Goal: Find specific page/section: Find specific page/section

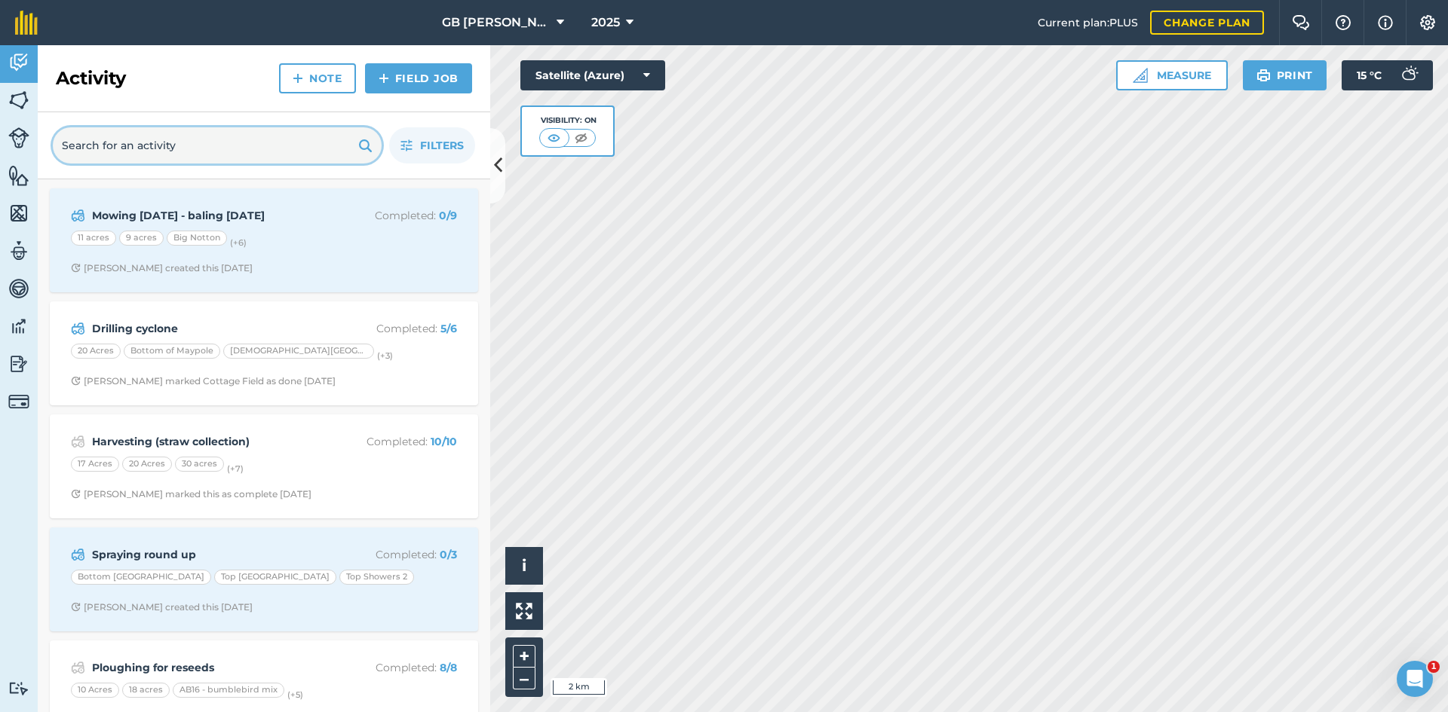
click at [198, 157] on input "text" at bounding box center [217, 145] width 329 height 36
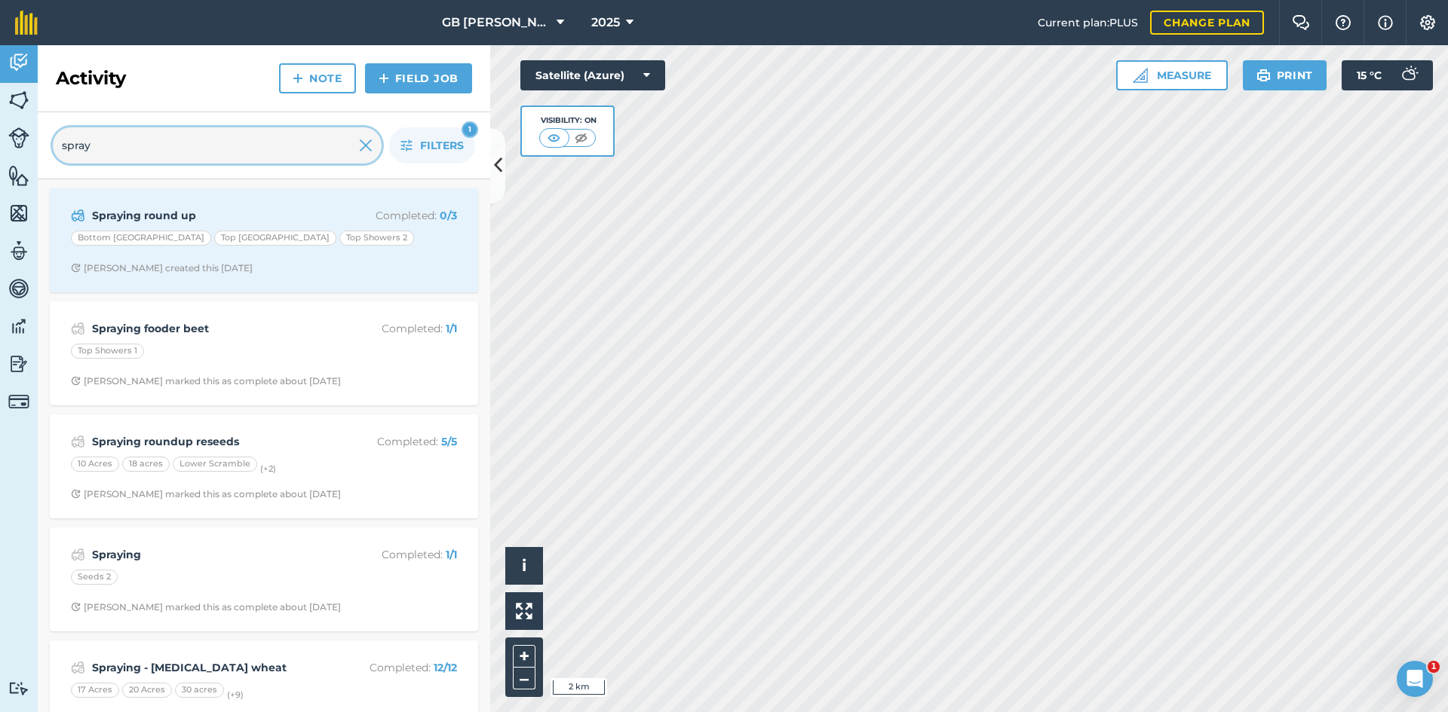
type input "spray"
click at [420, 147] on span "Filters" at bounding box center [442, 145] width 44 height 17
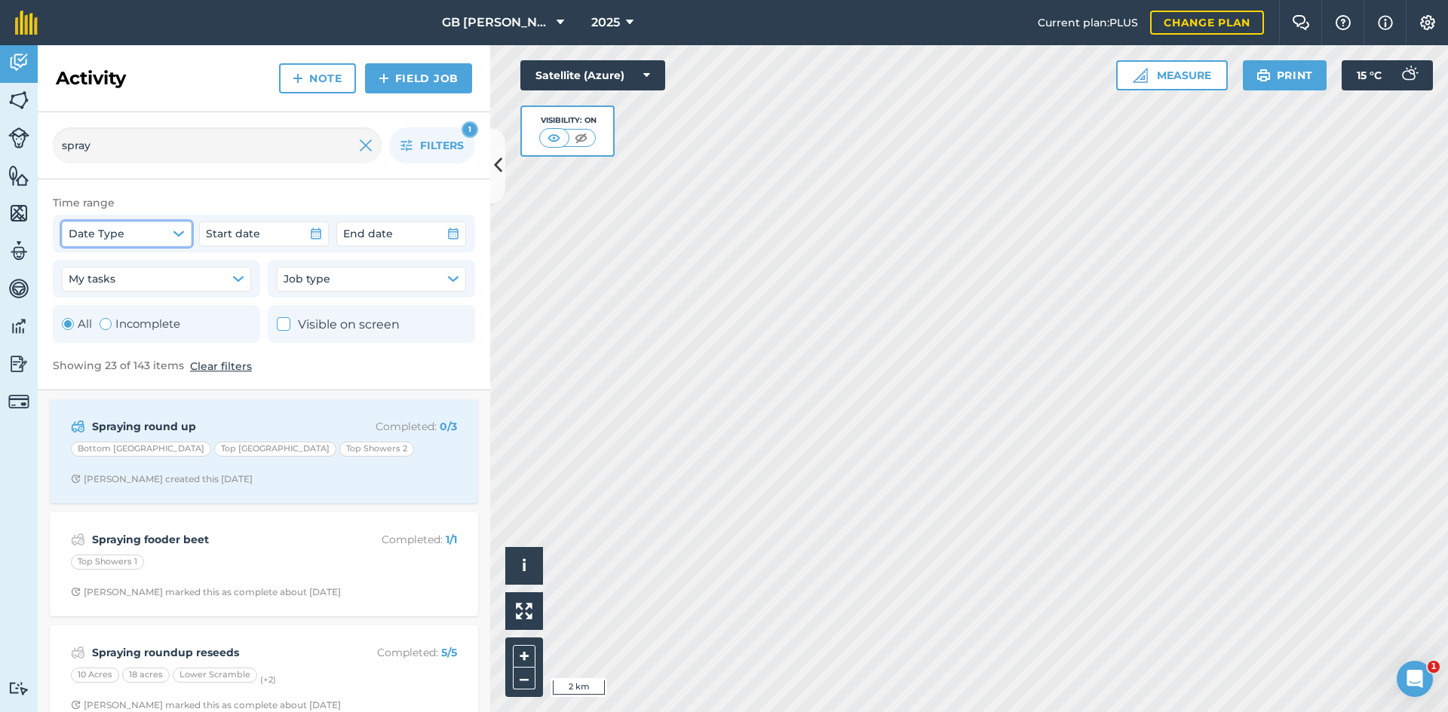
click at [152, 239] on button "Date Type" at bounding box center [127, 234] width 130 height 24
click at [146, 305] on label "Completed date" at bounding box center [130, 309] width 121 height 20
checkbox input "true"
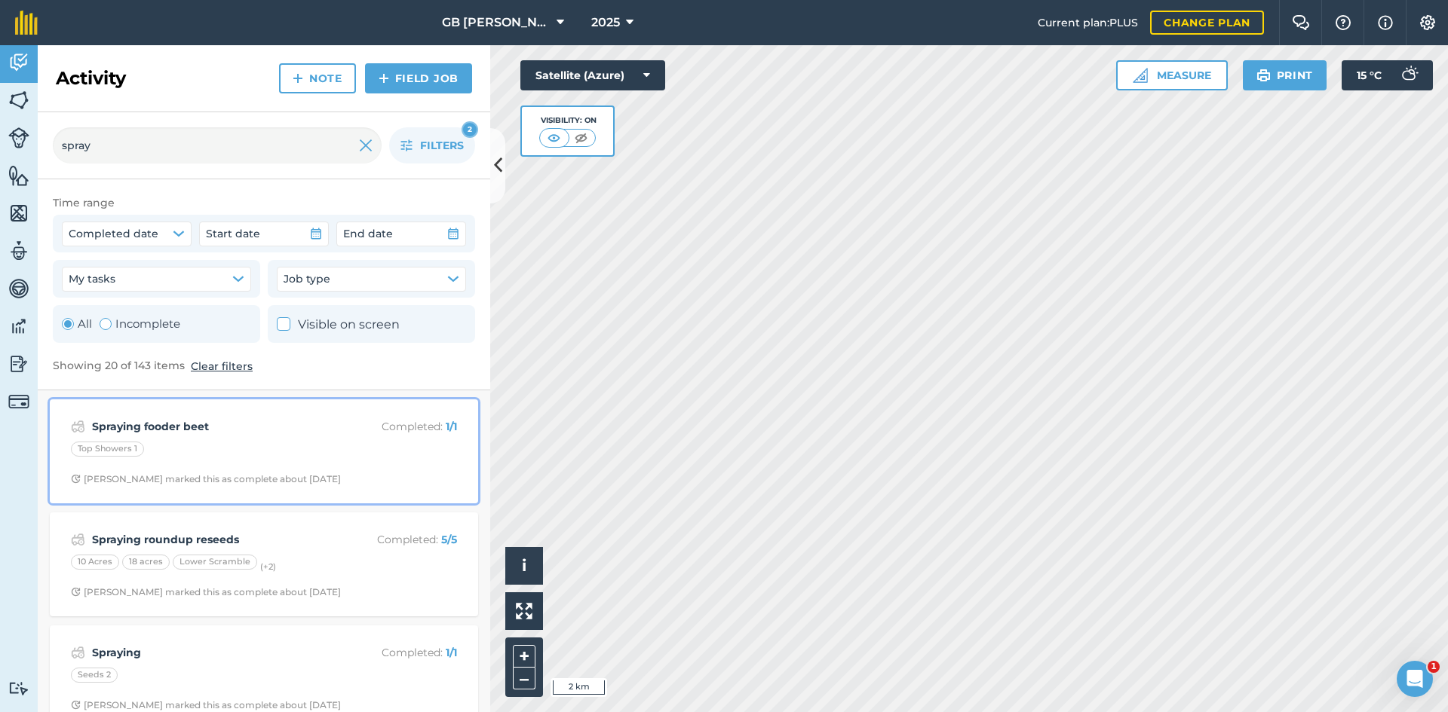
click at [291, 431] on strong "Spraying fooder beet" at bounding box center [211, 426] width 239 height 17
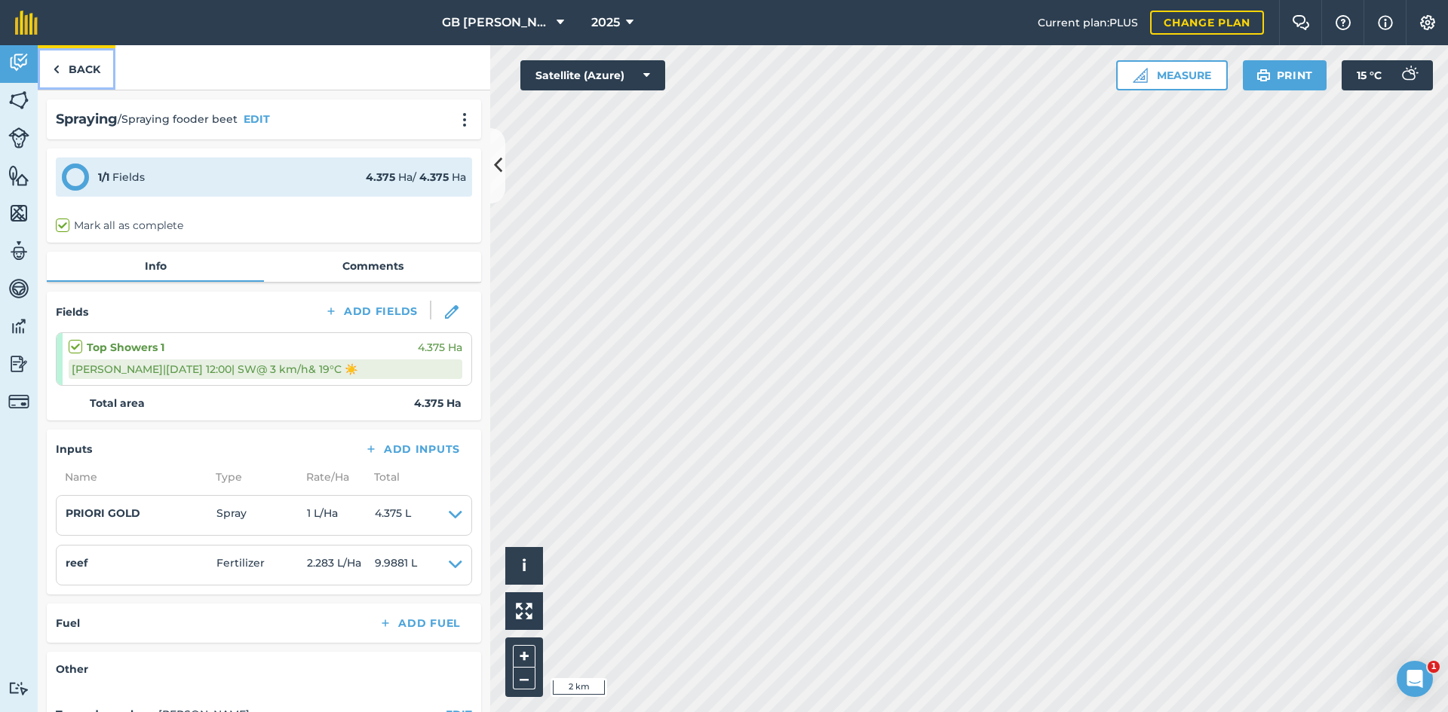
click at [93, 74] on link "Back" at bounding box center [77, 67] width 78 height 44
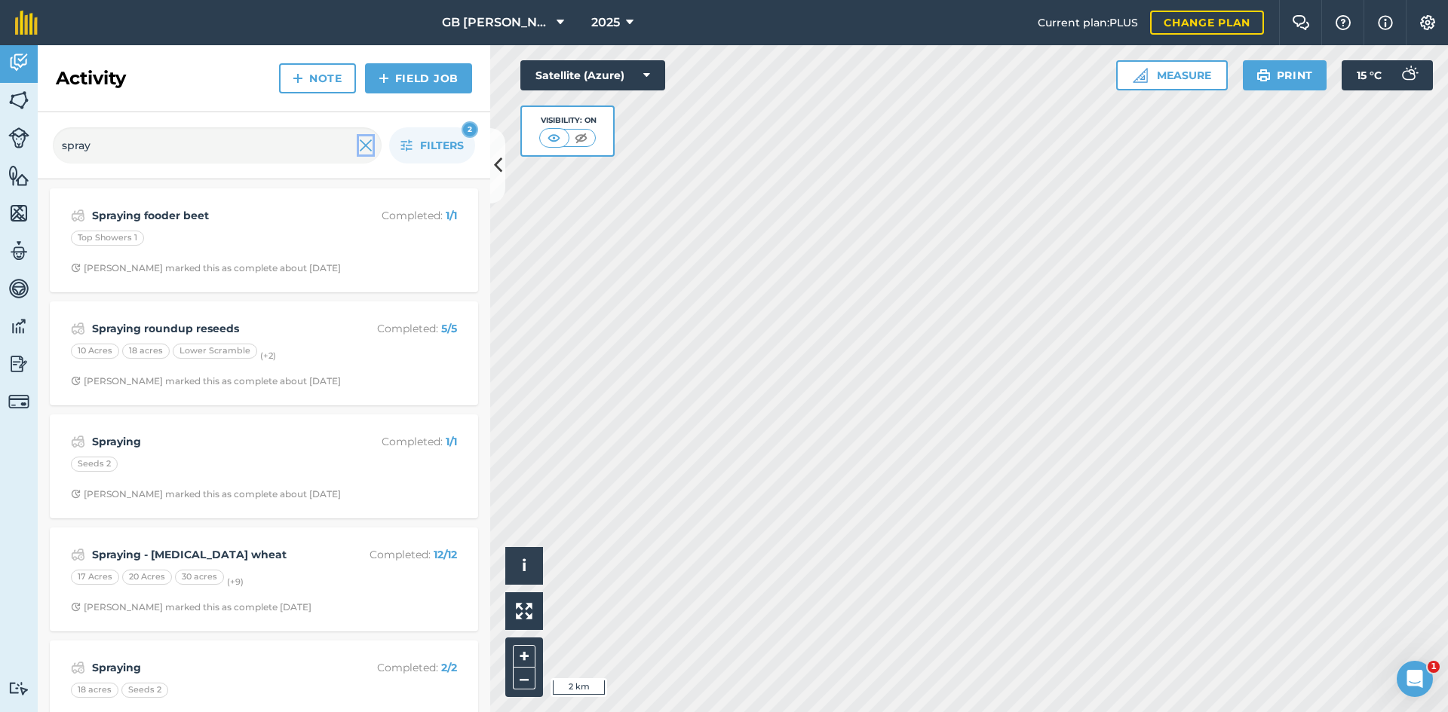
click at [359, 142] on img at bounding box center [366, 145] width 14 height 18
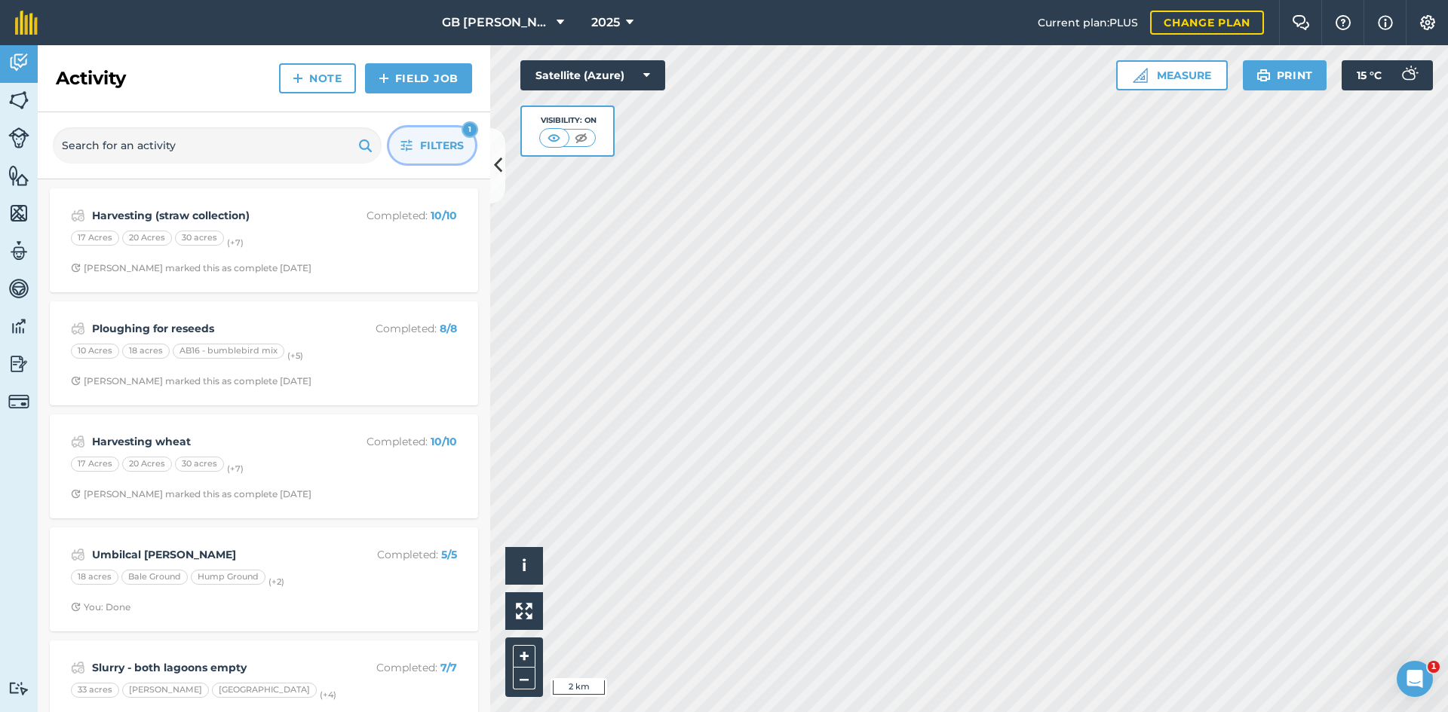
click at [431, 143] on span "Filters" at bounding box center [442, 145] width 44 height 17
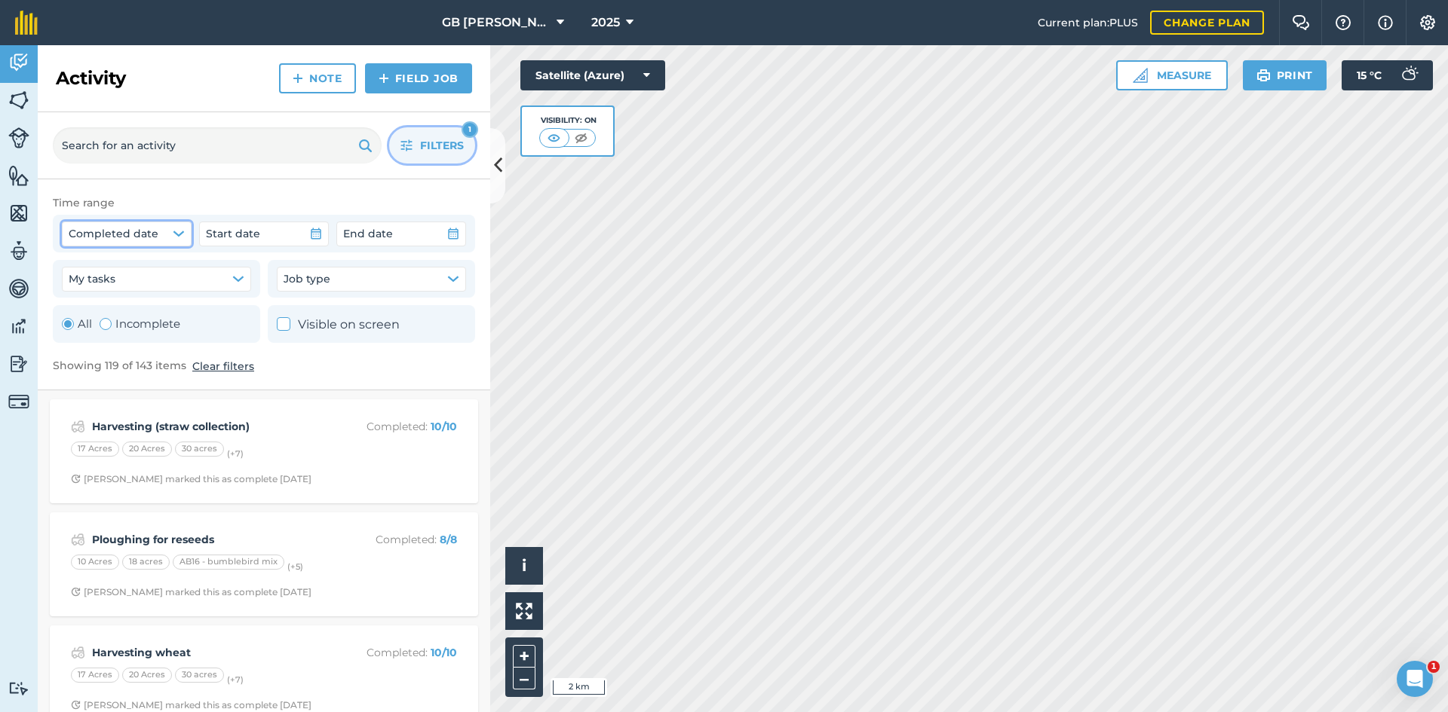
click at [134, 241] on span "Completed date" at bounding box center [114, 233] width 90 height 17
